Goal: Information Seeking & Learning: Find specific fact

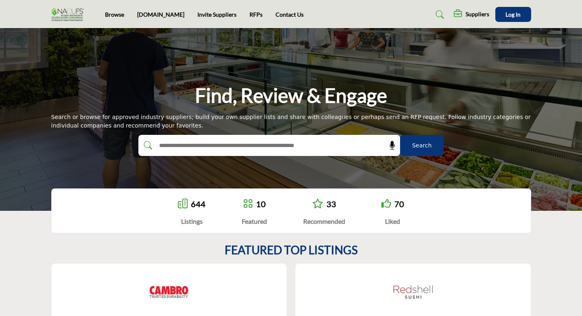
click at [439, 14] on icon at bounding box center [440, 15] width 8 height 8
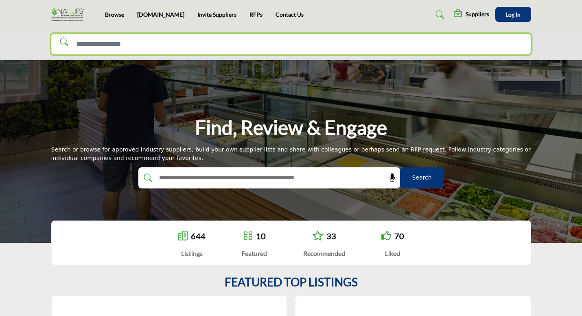
click at [261, 46] on input "Search Solutions" at bounding box center [290, 44] width 479 height 21
type input "**********"
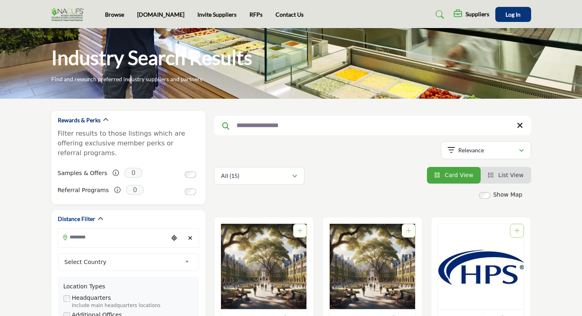
click at [520, 128] on icon at bounding box center [519, 126] width 6 height 8
